Goal: Information Seeking & Learning: Find contact information

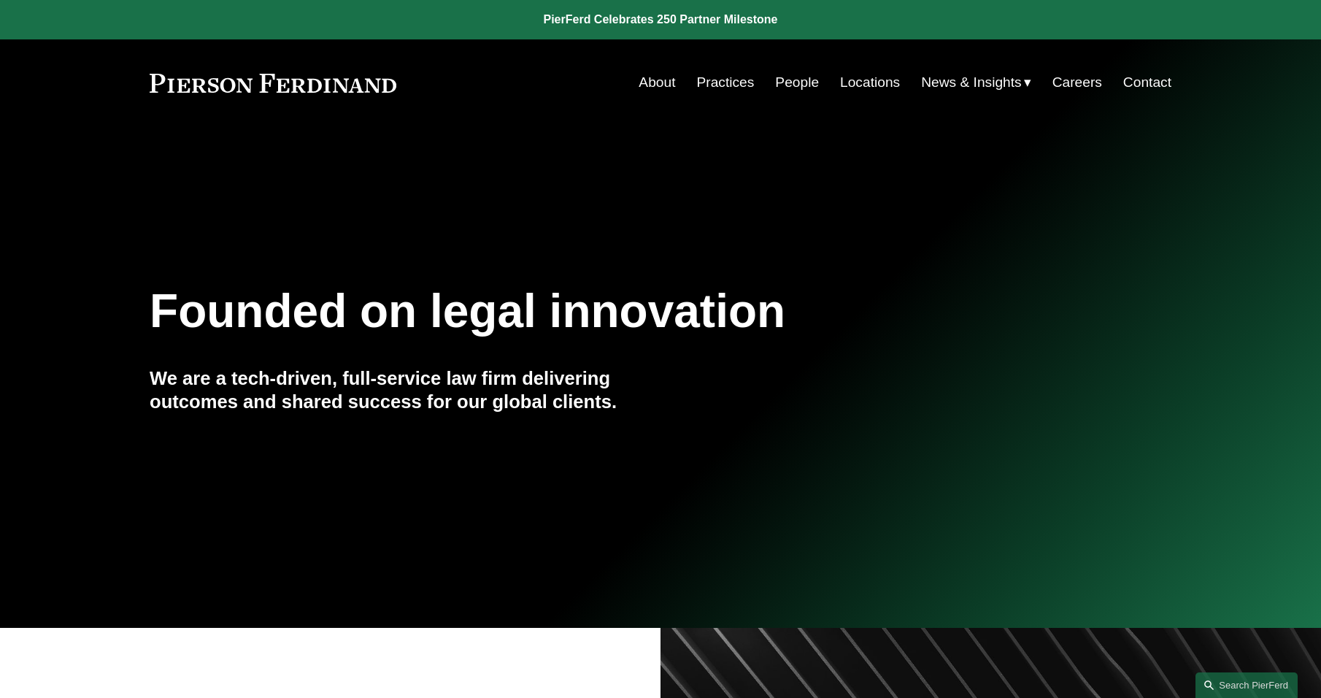
click at [775, 78] on link "People" at bounding box center [797, 83] width 44 height 28
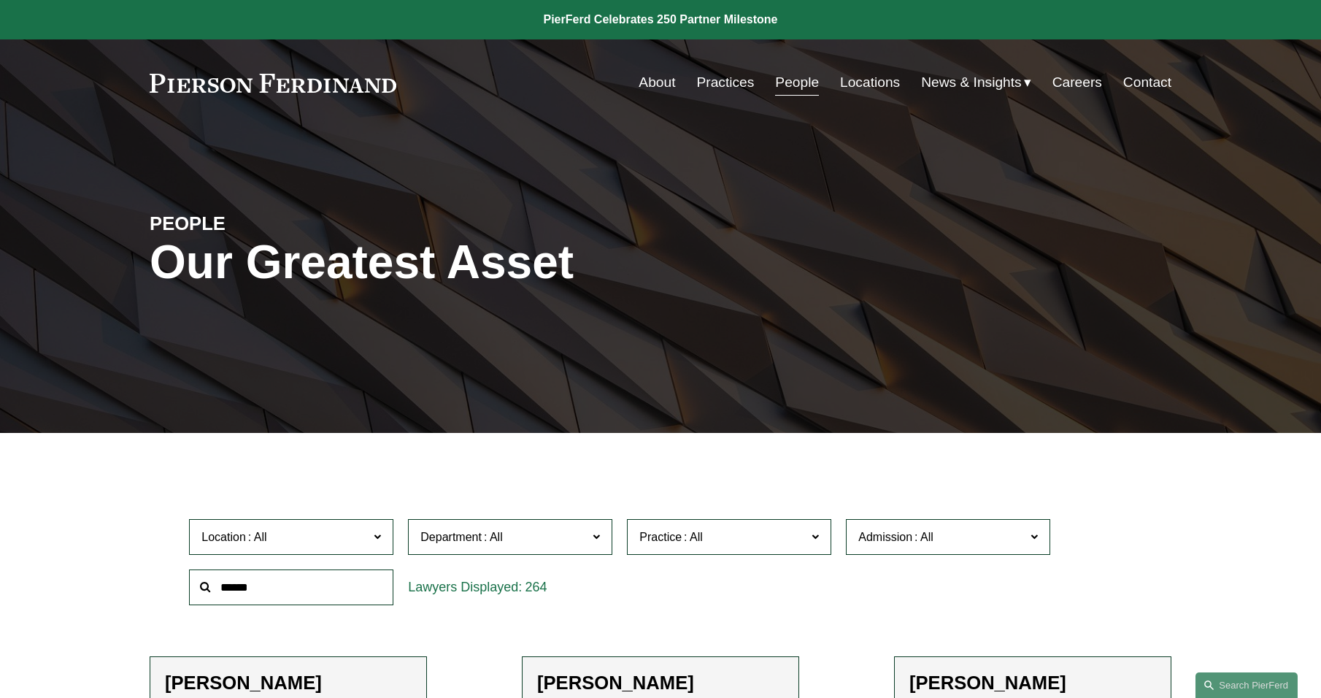
click at [309, 600] on input "text" at bounding box center [291, 587] width 204 height 36
type input "*****"
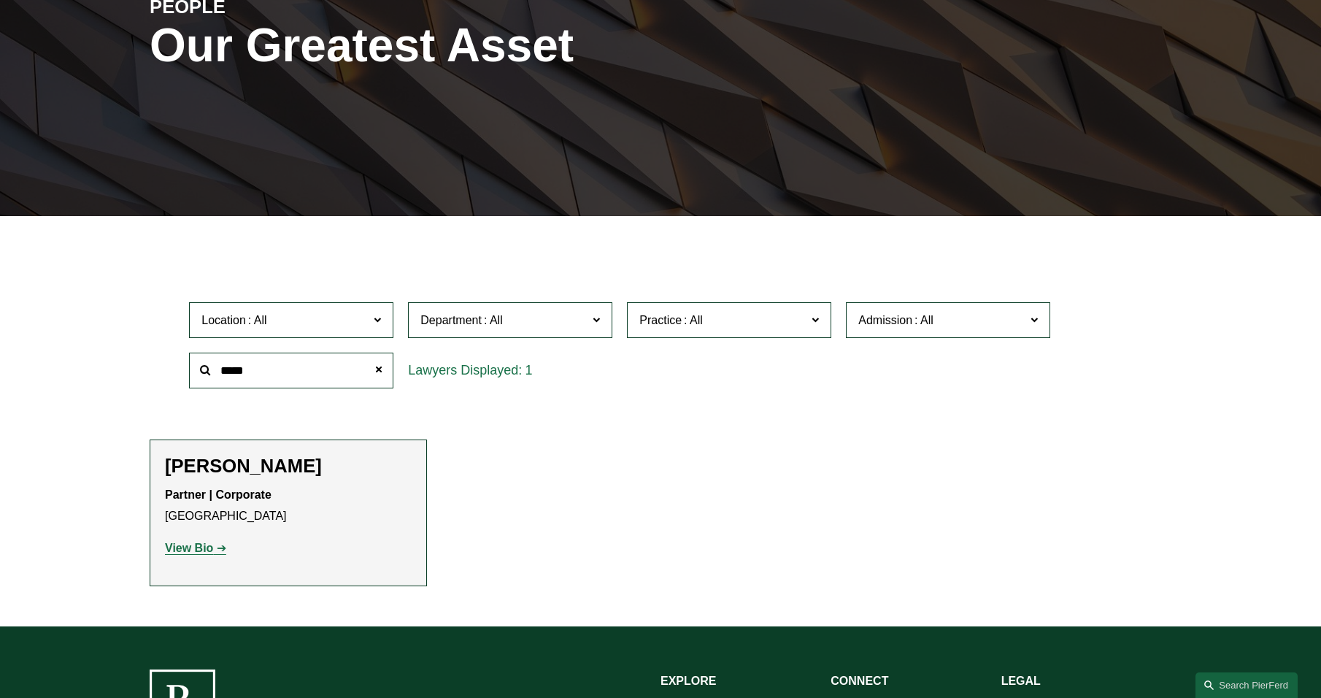
scroll to position [219, 0]
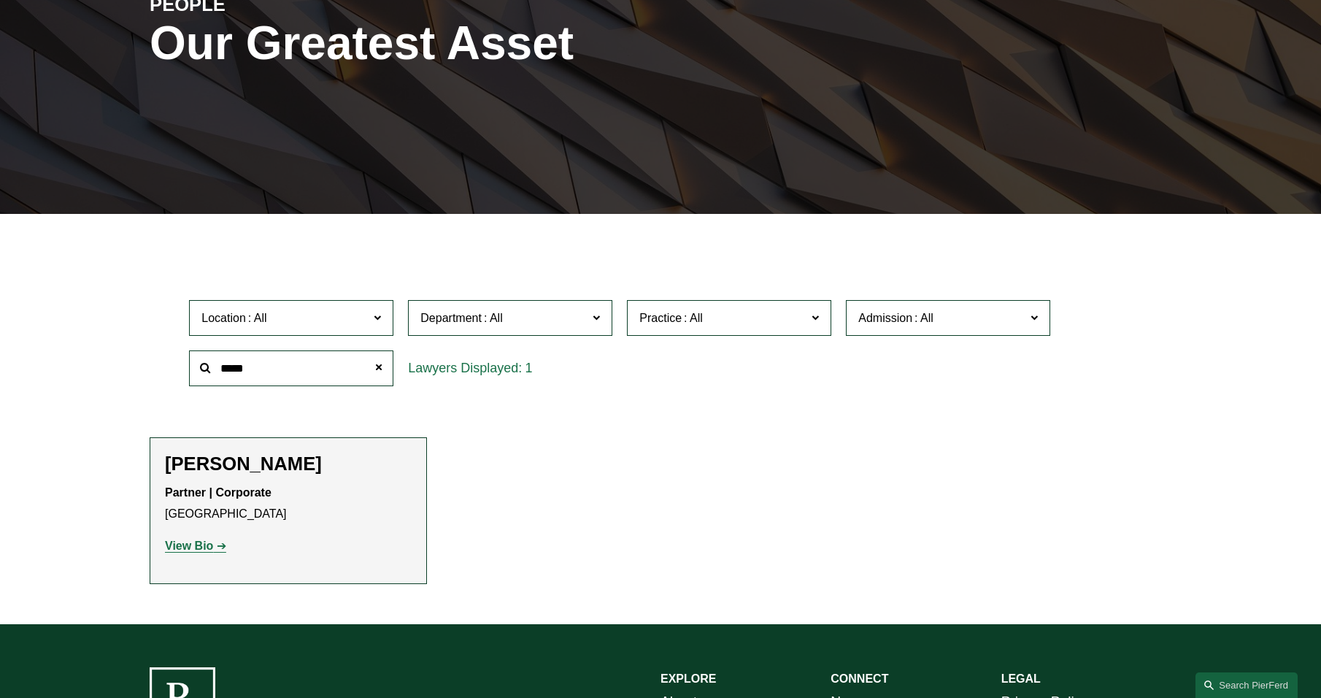
click at [187, 543] on strong "View Bio" at bounding box center [189, 545] width 48 height 12
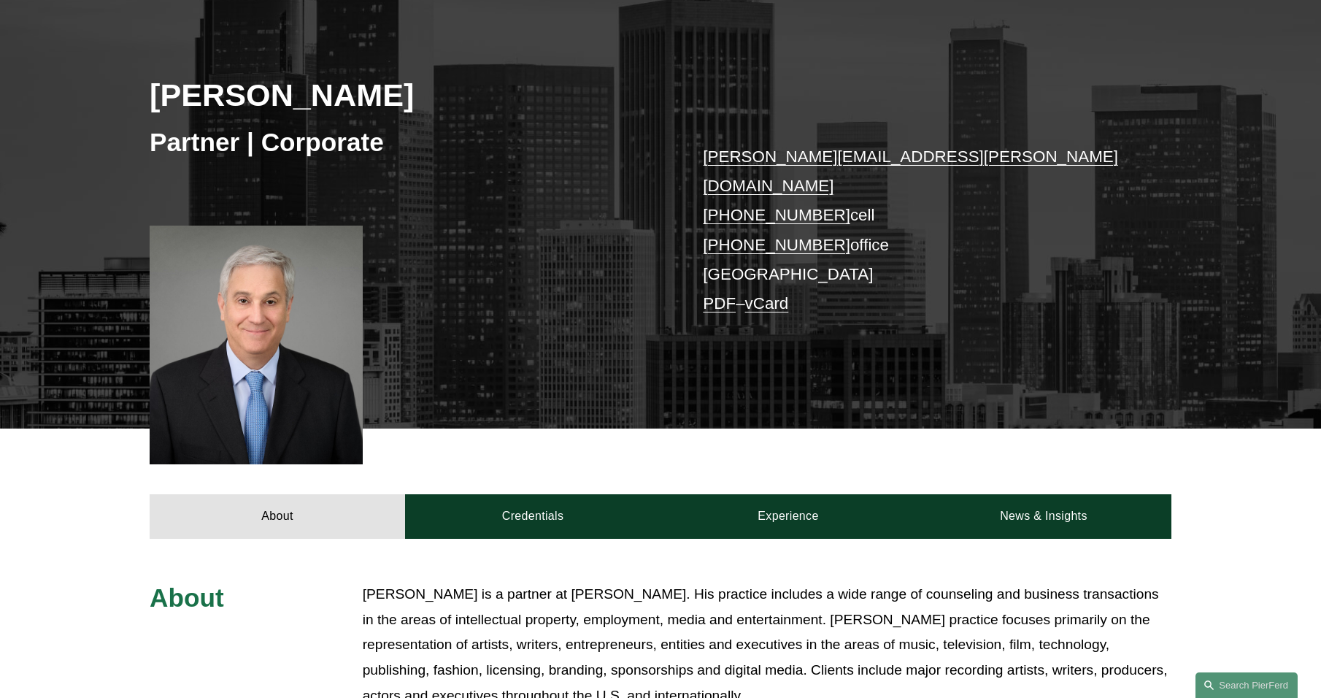
scroll to position [219, 0]
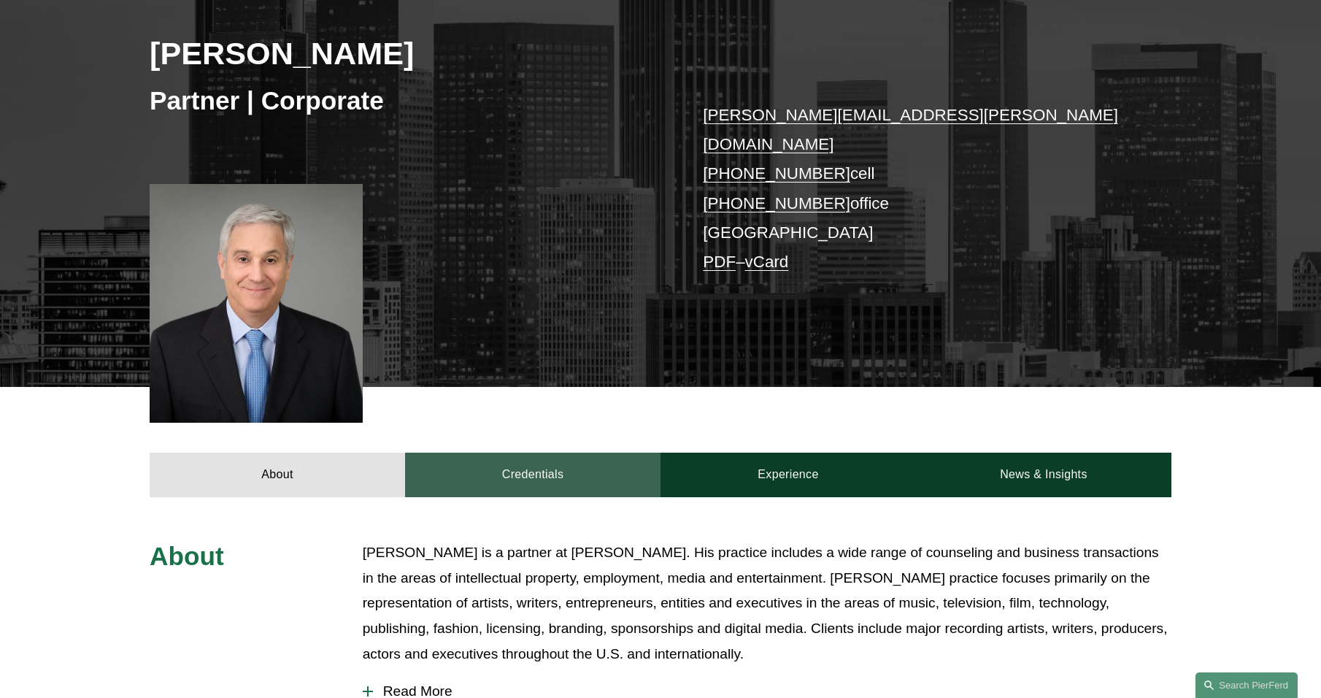
click at [563, 457] on link "Credentials" at bounding box center [532, 474] width 255 height 44
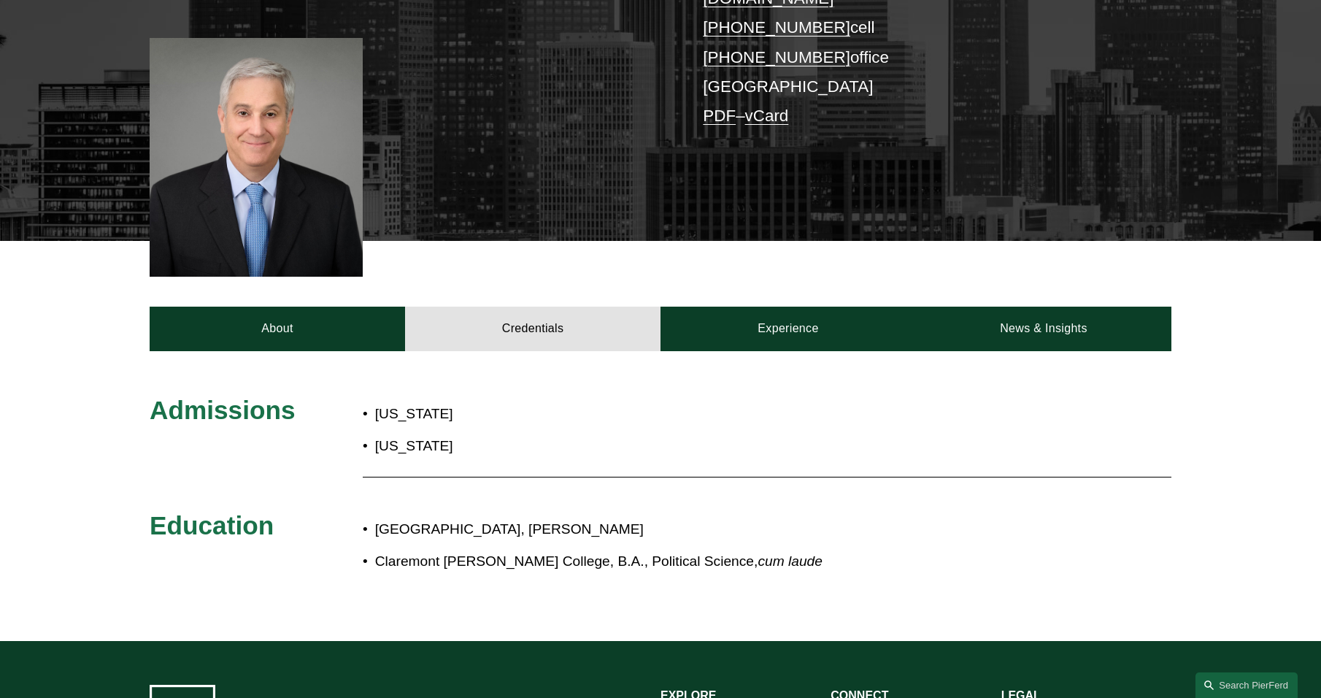
scroll to position [292, 0]
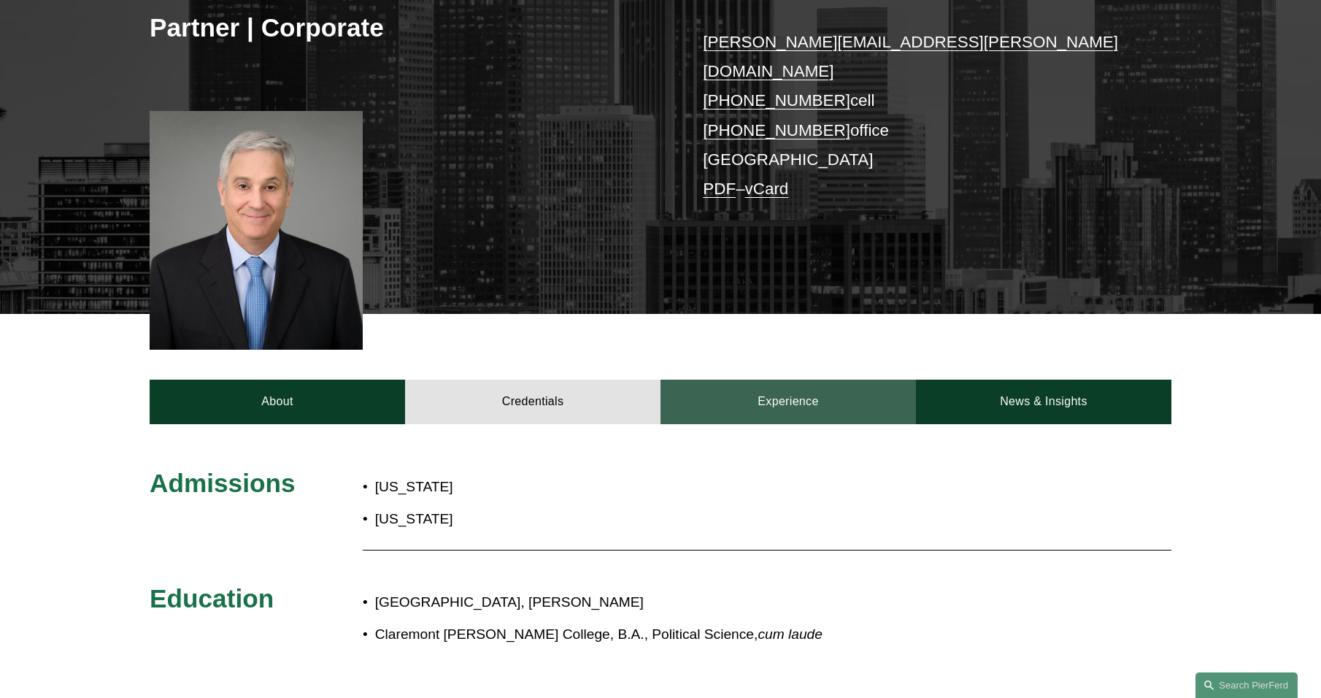
click at [774, 382] on link "Experience" at bounding box center [787, 401] width 255 height 44
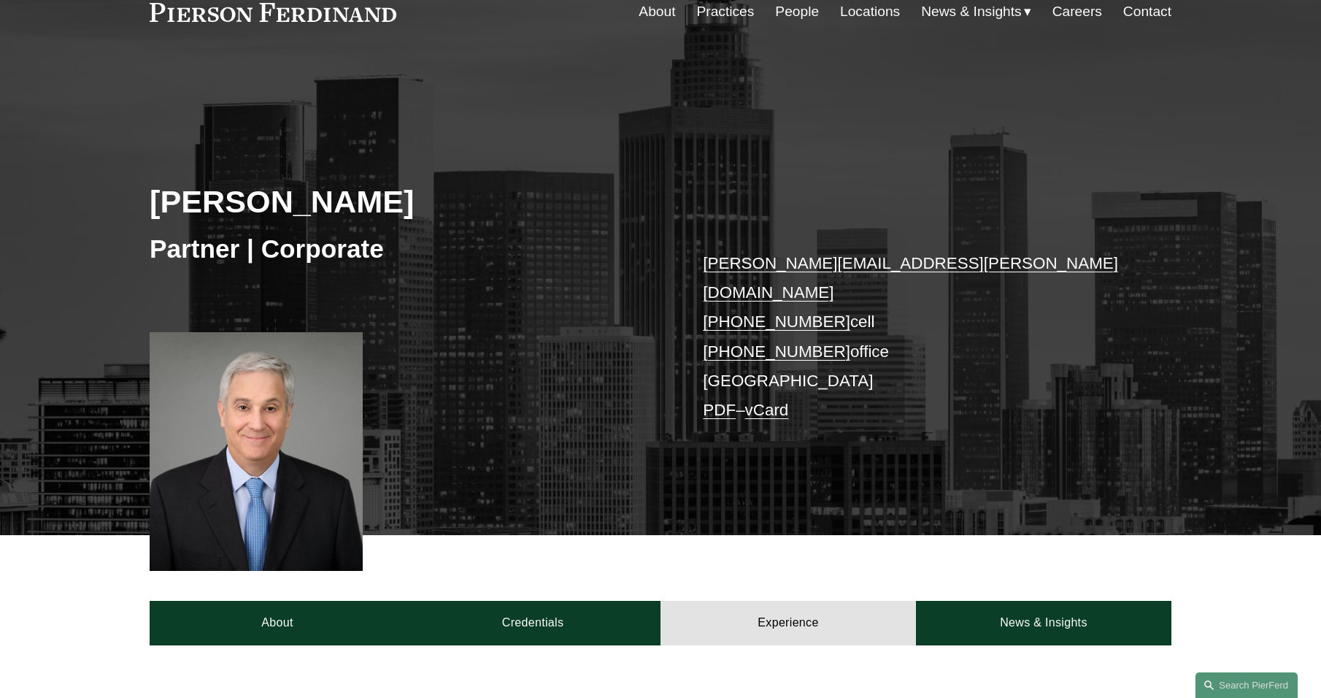
scroll to position [0, 0]
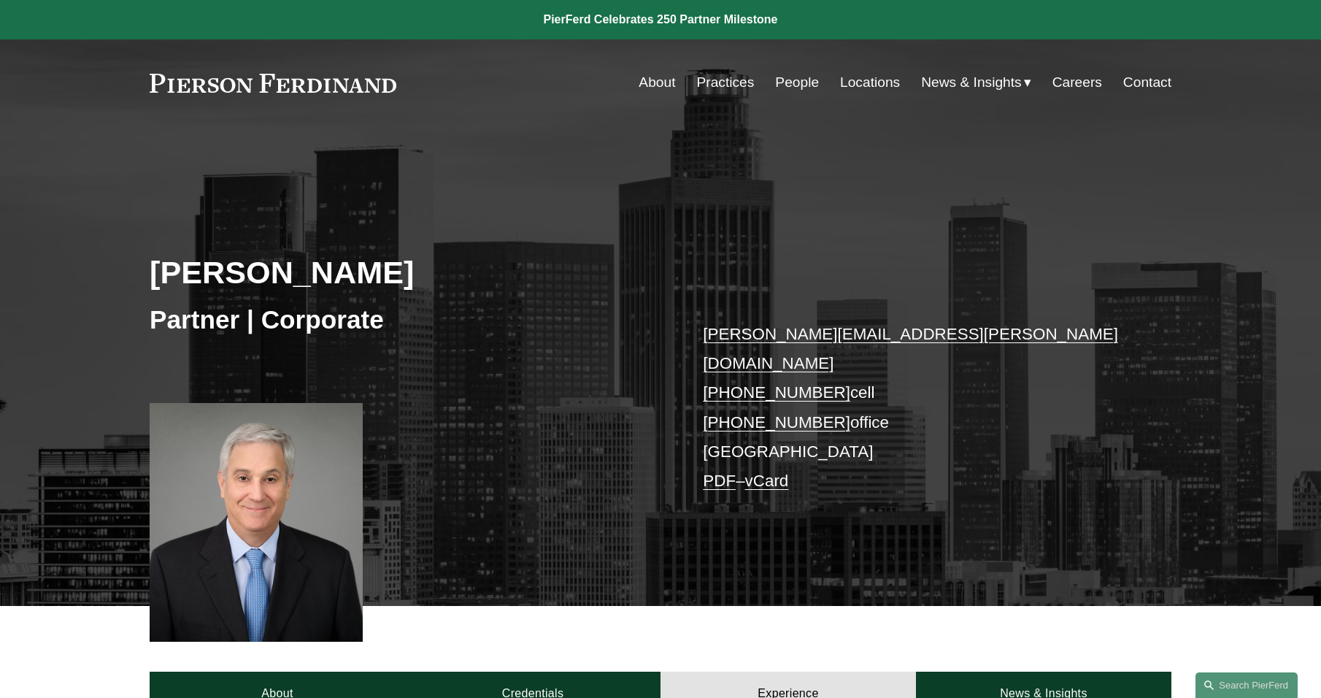
click at [325, 86] on link at bounding box center [273, 83] width 247 height 19
